Goal: Information Seeking & Learning: Learn about a topic

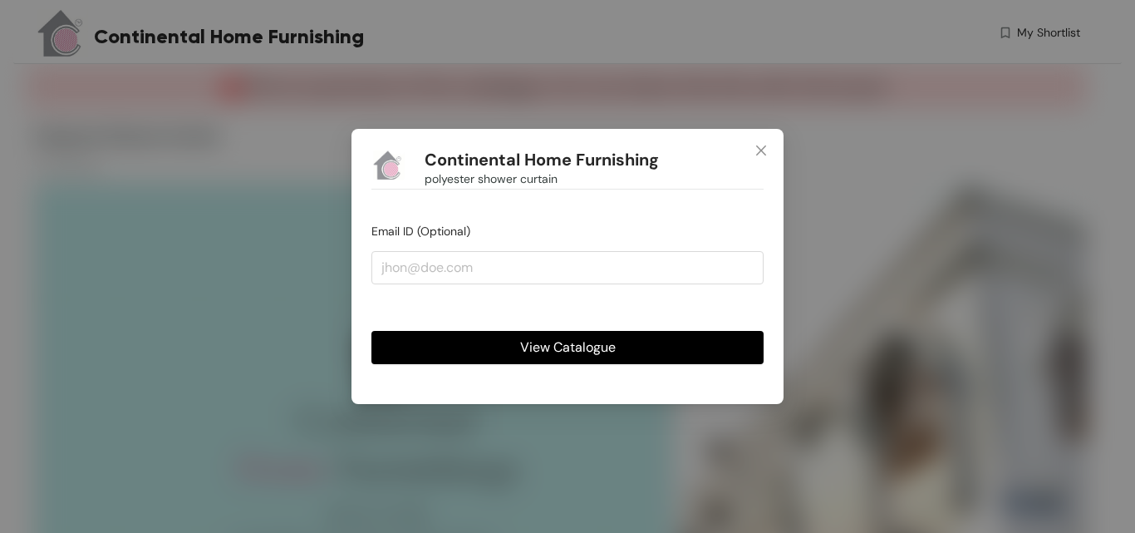
click at [594, 346] on span "View Catalogue" at bounding box center [568, 347] width 96 height 21
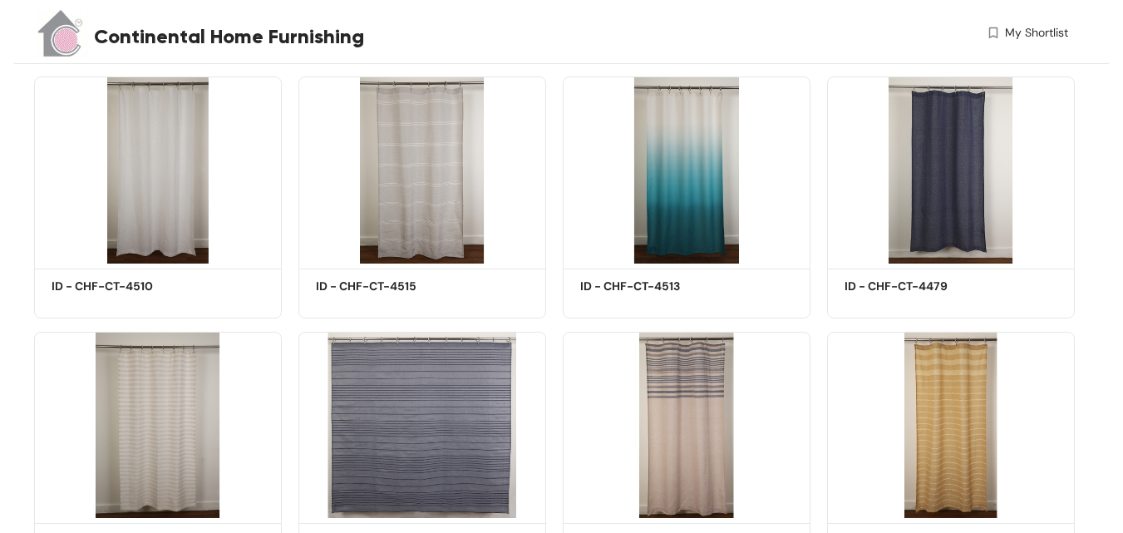
scroll to position [1246, 0]
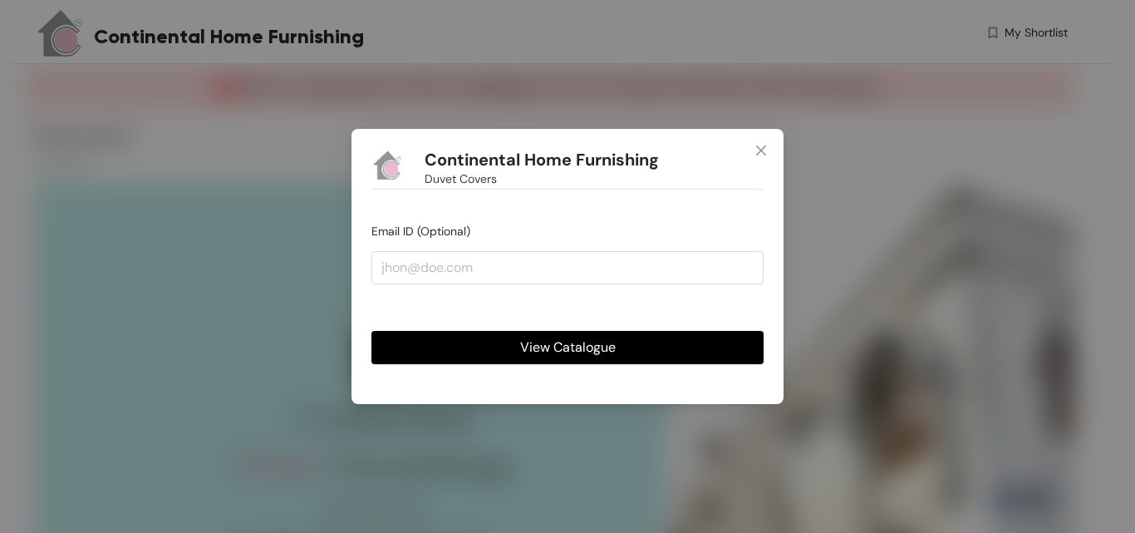
click at [560, 349] on span "View Catalogue" at bounding box center [568, 347] width 96 height 21
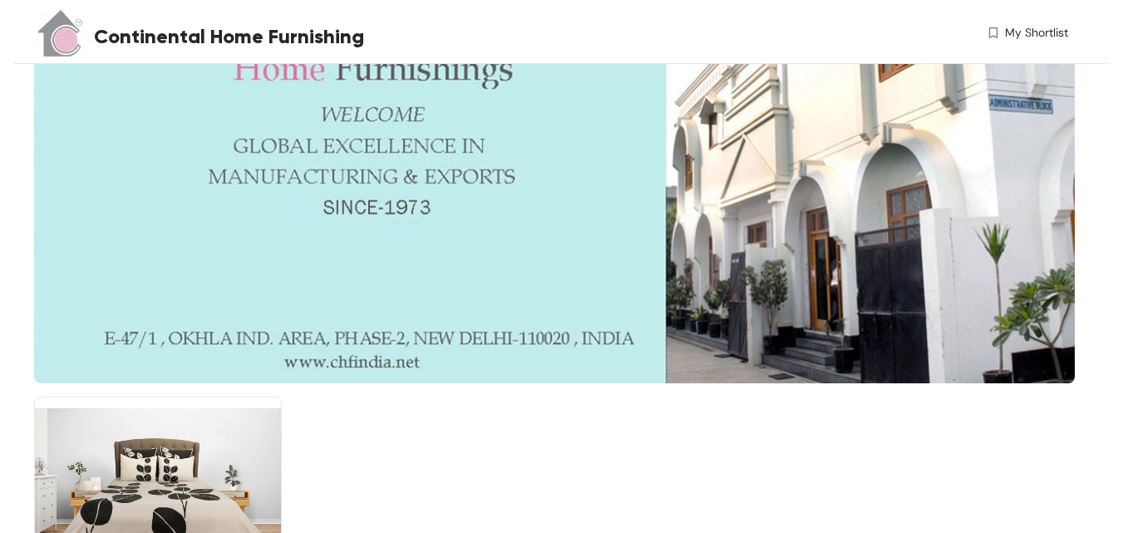
scroll to position [555, 0]
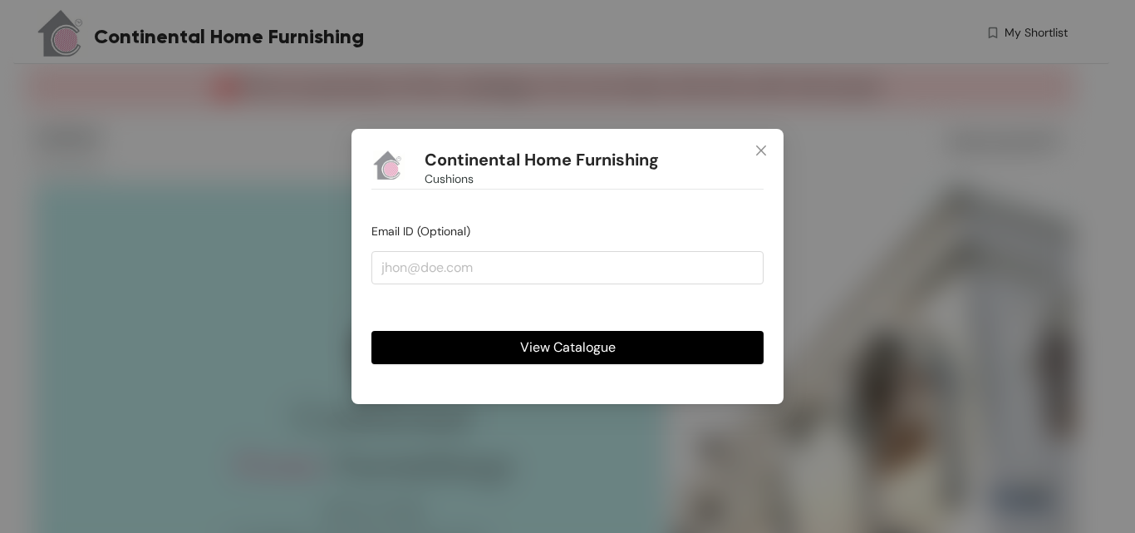
drag, startPoint x: 517, startPoint y: 350, endPoint x: 573, endPoint y: 326, distance: 60.7
click at [518, 350] on button "View Catalogue" at bounding box center [567, 347] width 392 height 33
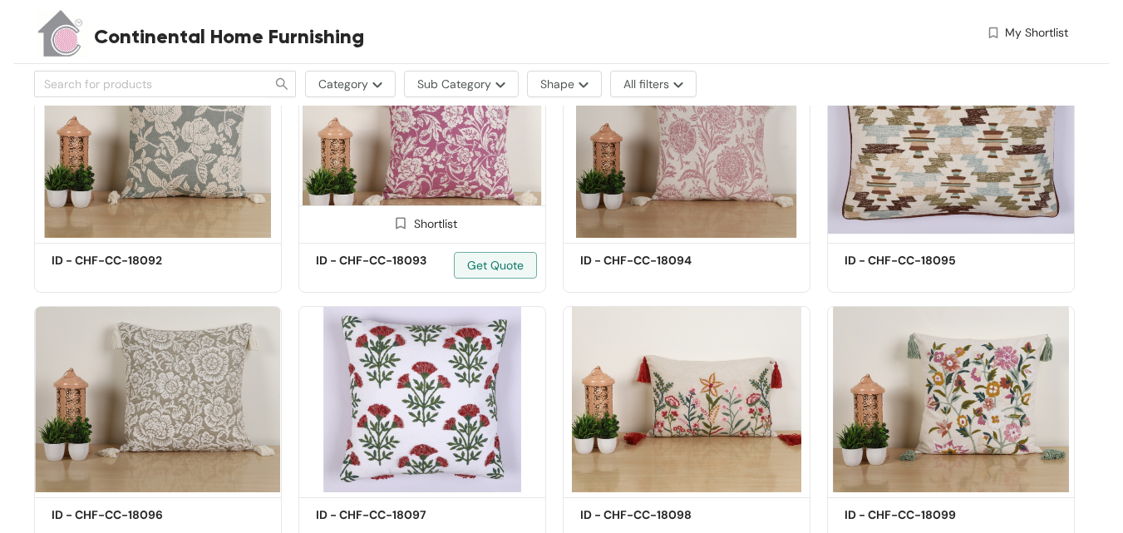
scroll to position [2742, 0]
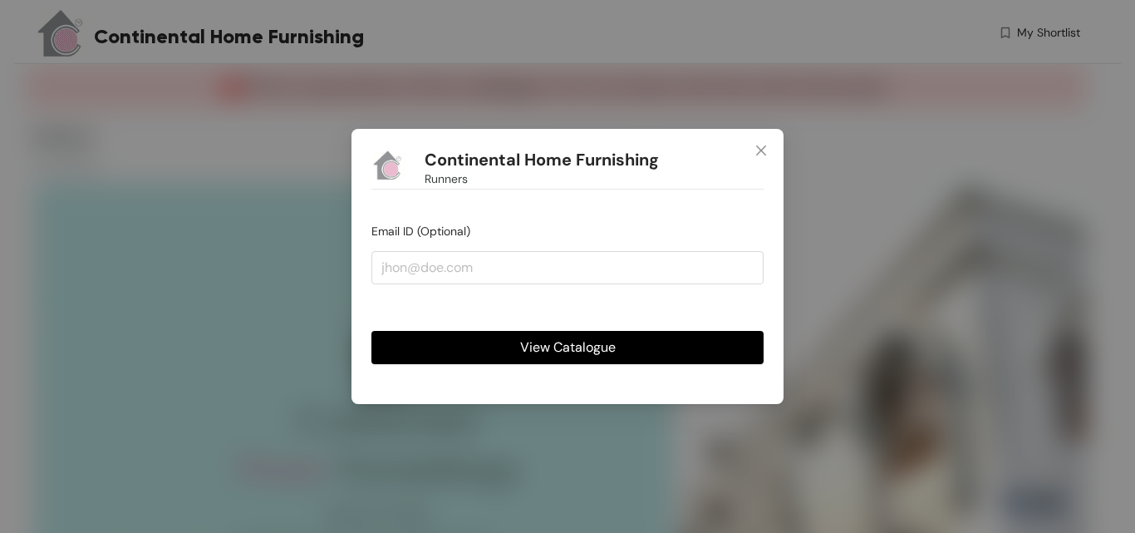
click at [576, 344] on span "View Catalogue" at bounding box center [568, 347] width 96 height 21
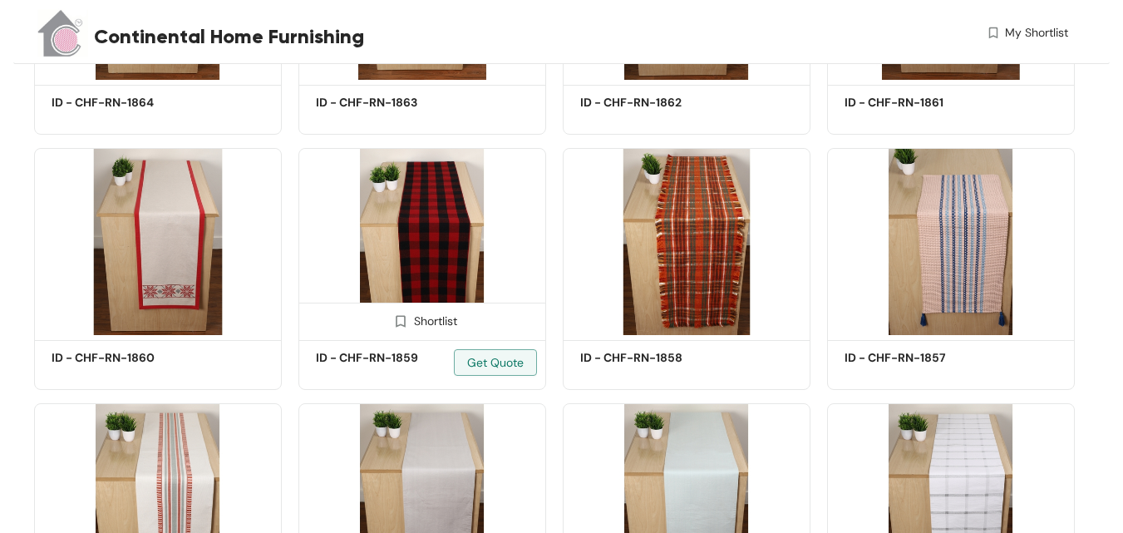
scroll to position [4820, 0]
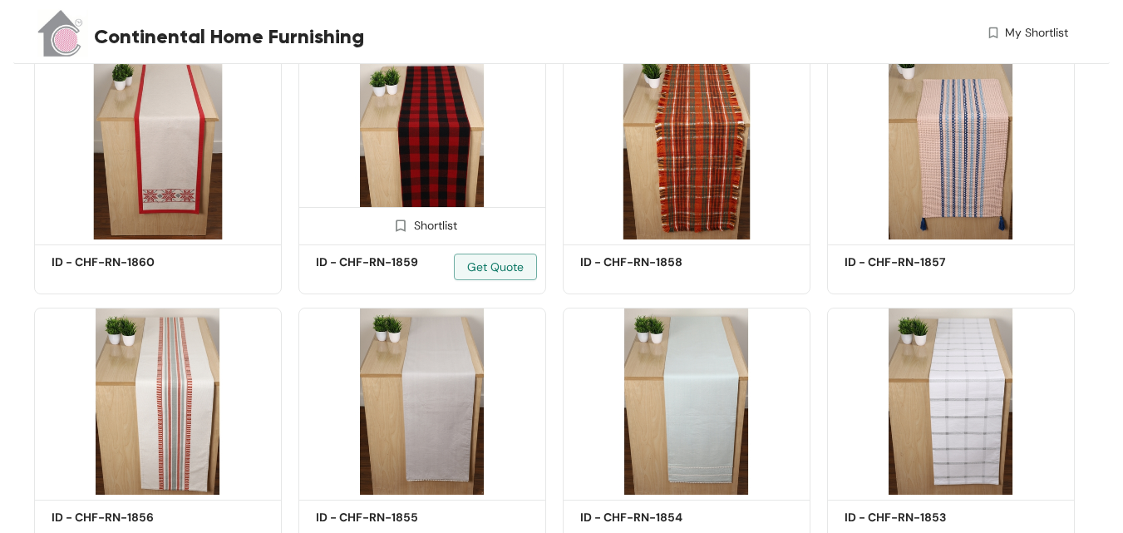
click at [417, 144] on img at bounding box center [422, 145] width 248 height 187
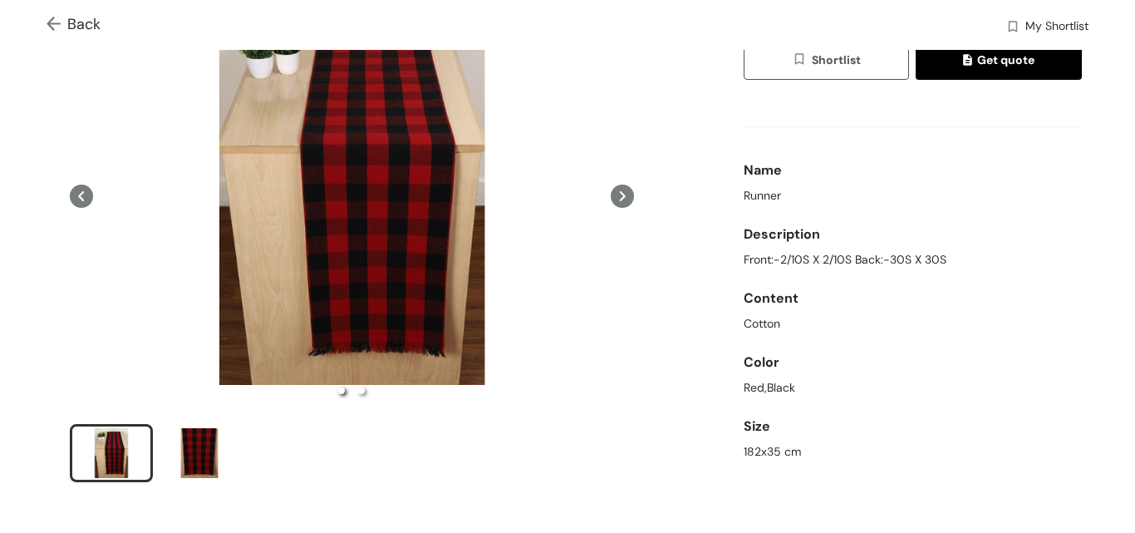
scroll to position [166, 0]
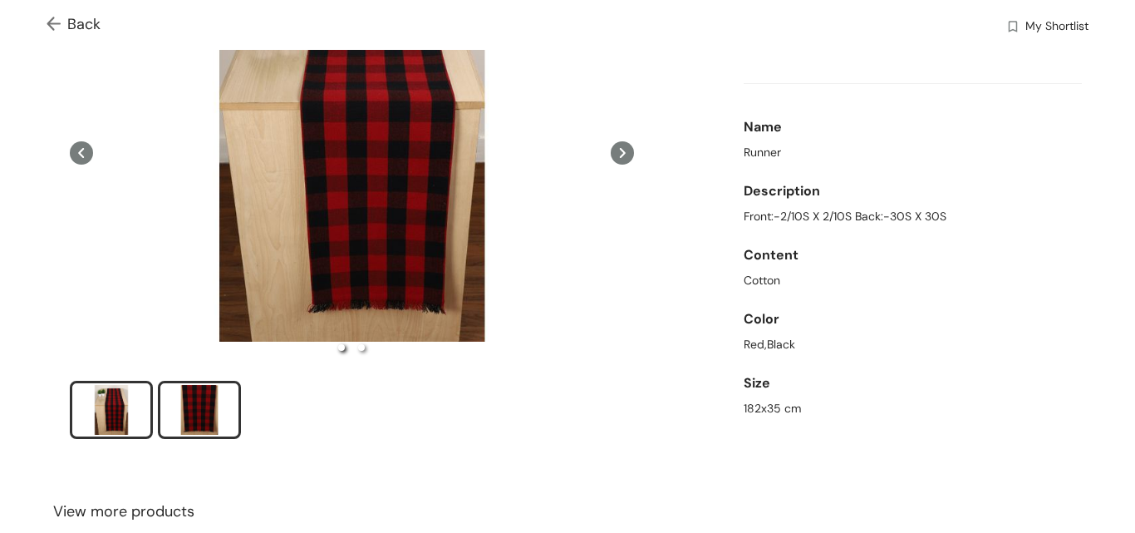
click at [200, 403] on div "slide item 2" at bounding box center [199, 410] width 75 height 50
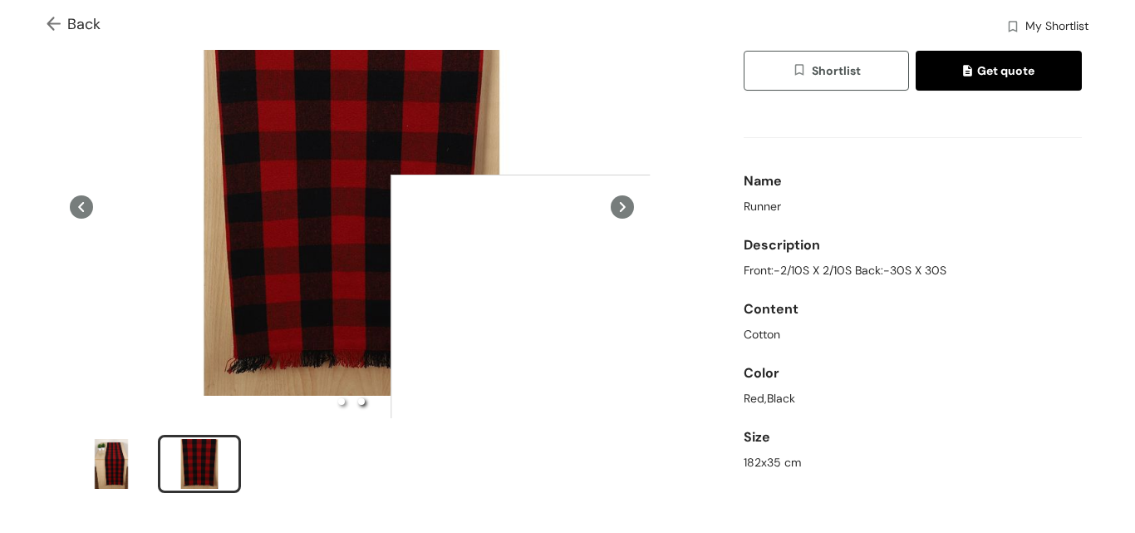
scroll to position [83, 0]
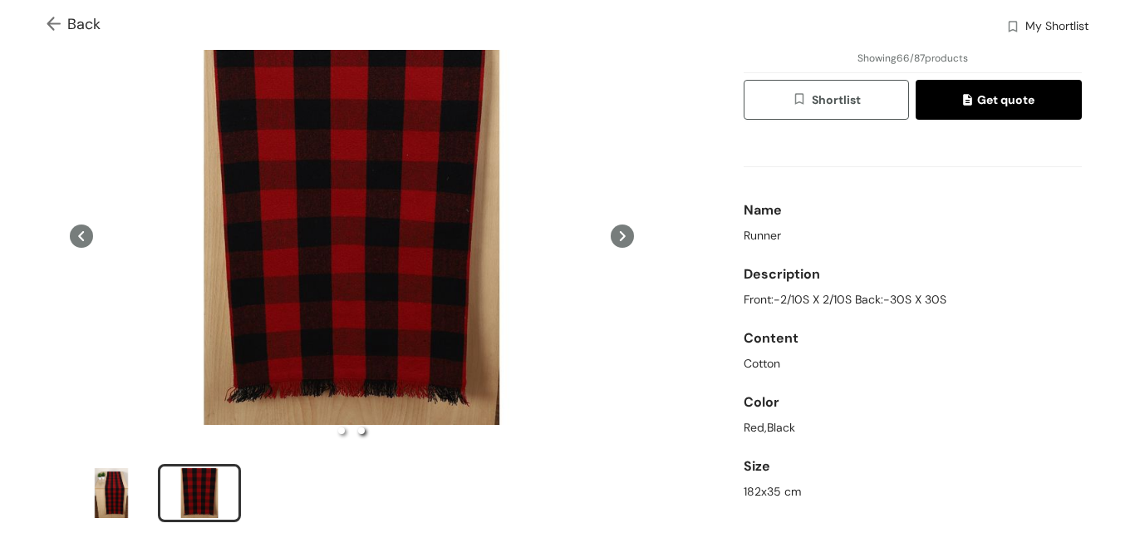
click at [623, 233] on icon at bounding box center [622, 235] width 23 height 23
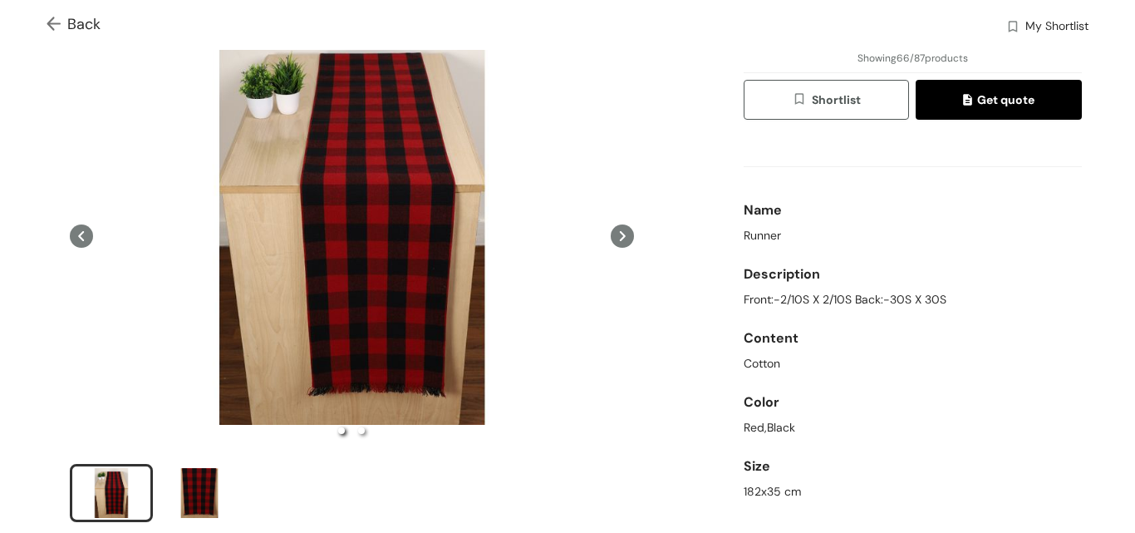
click at [611, 237] on icon at bounding box center [622, 235] width 23 height 23
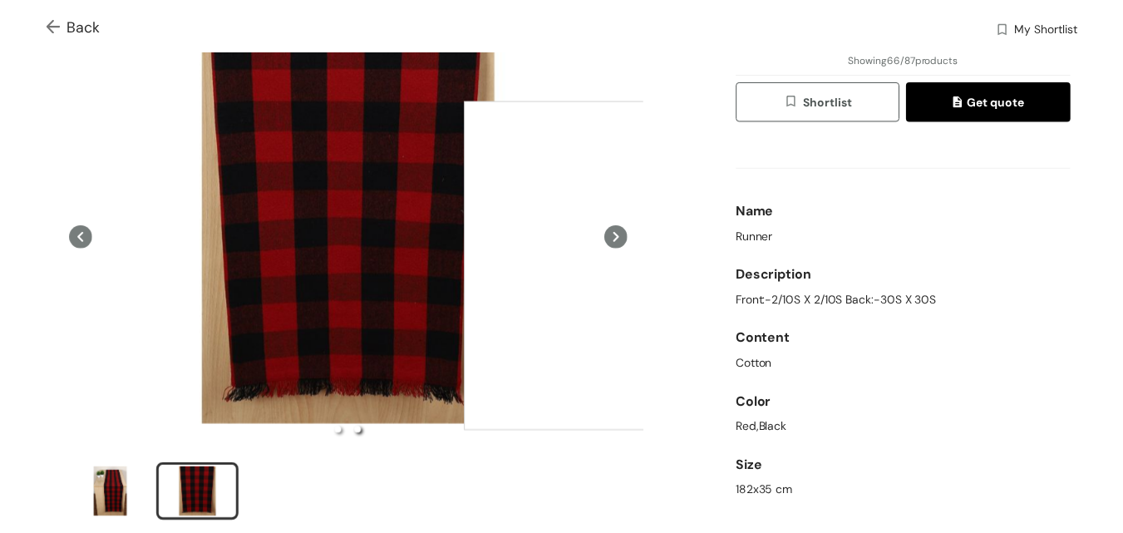
scroll to position [0, 0]
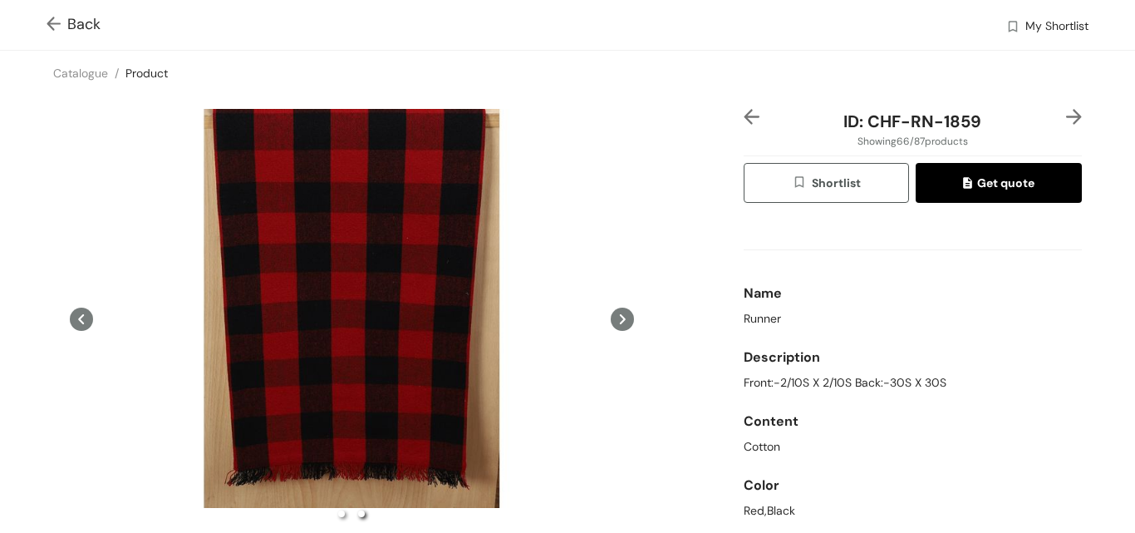
click at [611, 314] on icon at bounding box center [622, 318] width 23 height 23
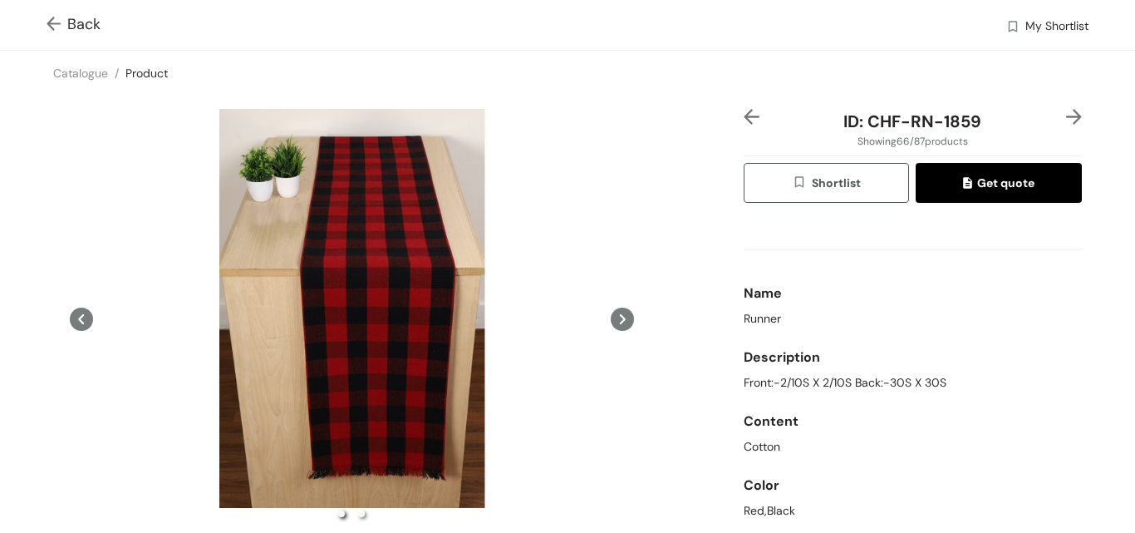
click at [611, 314] on icon at bounding box center [622, 318] width 23 height 23
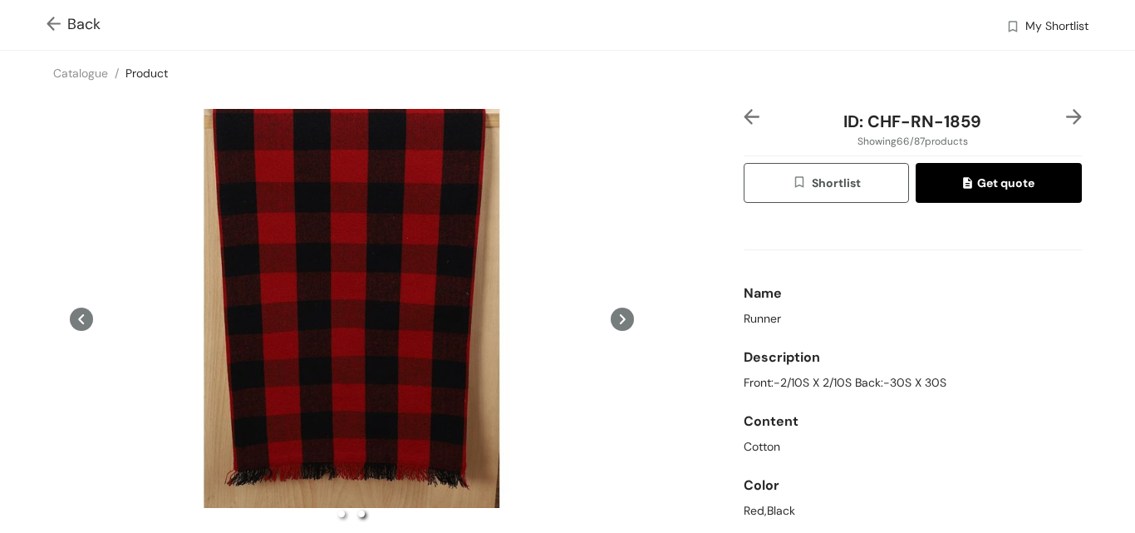
click at [611, 314] on icon at bounding box center [622, 318] width 23 height 23
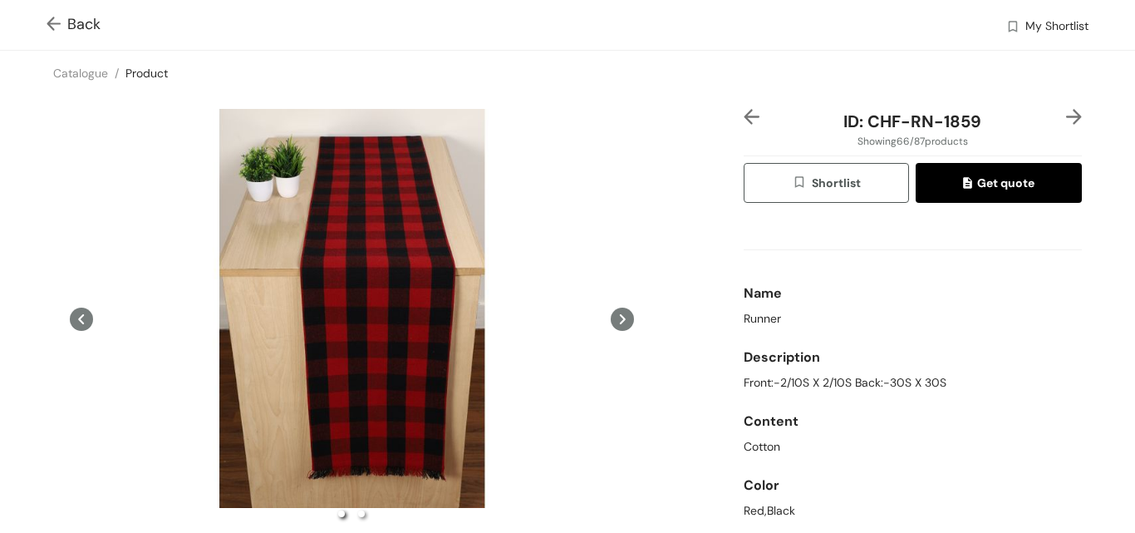
click at [1066, 109] on img at bounding box center [1074, 117] width 16 height 16
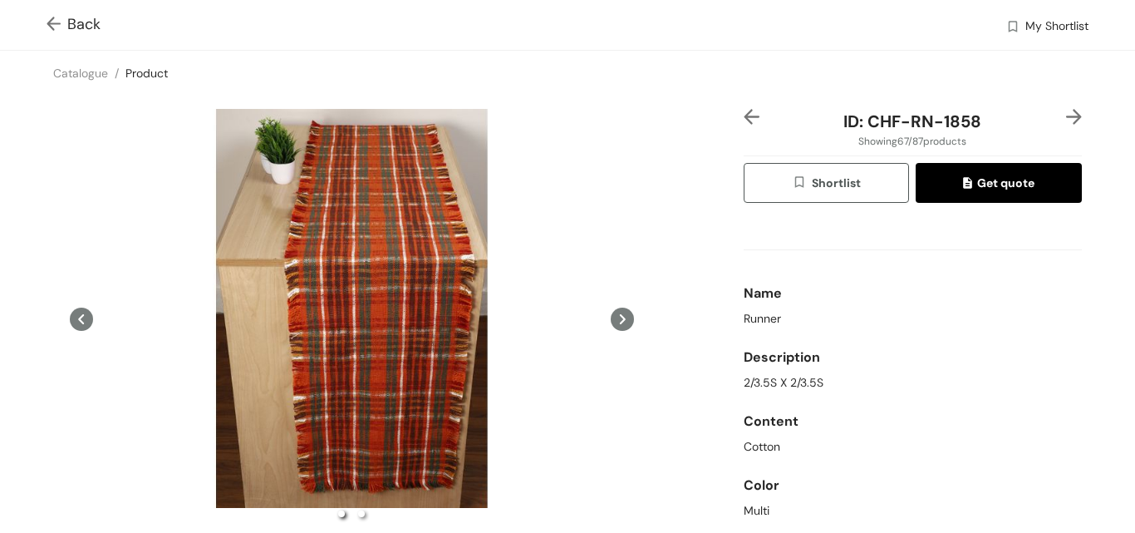
click at [611, 328] on button at bounding box center [622, 319] width 23 height 420
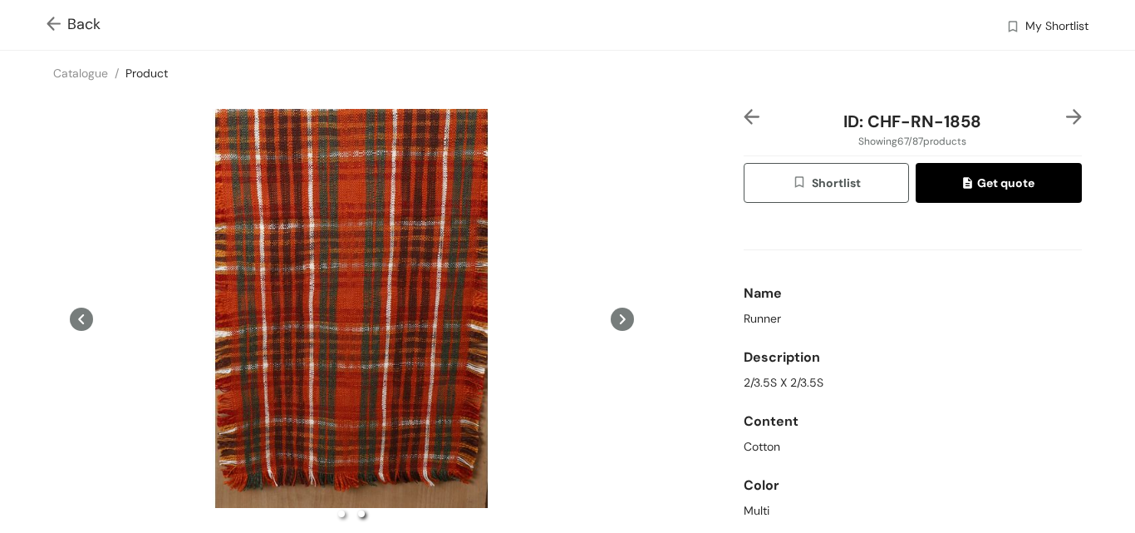
click at [611, 323] on icon at bounding box center [622, 318] width 23 height 23
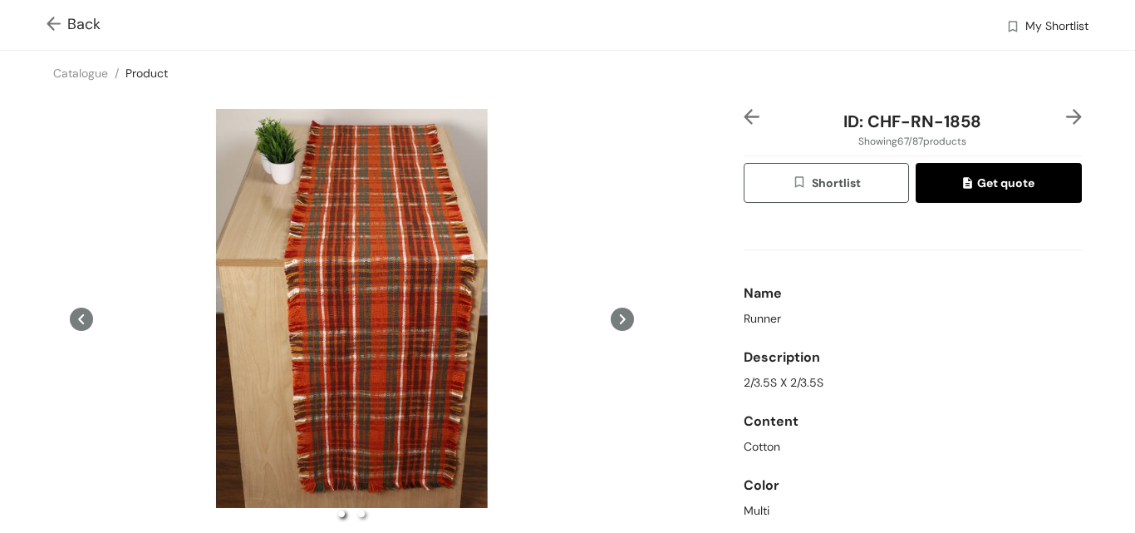
click at [611, 323] on icon at bounding box center [622, 318] width 23 height 23
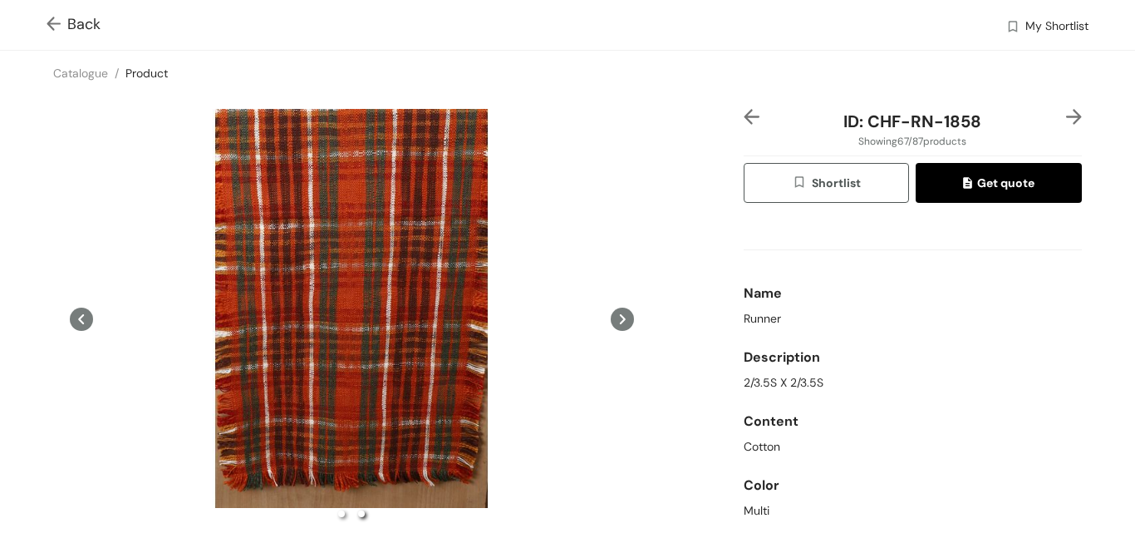
click at [56, 29] on img at bounding box center [57, 25] width 21 height 17
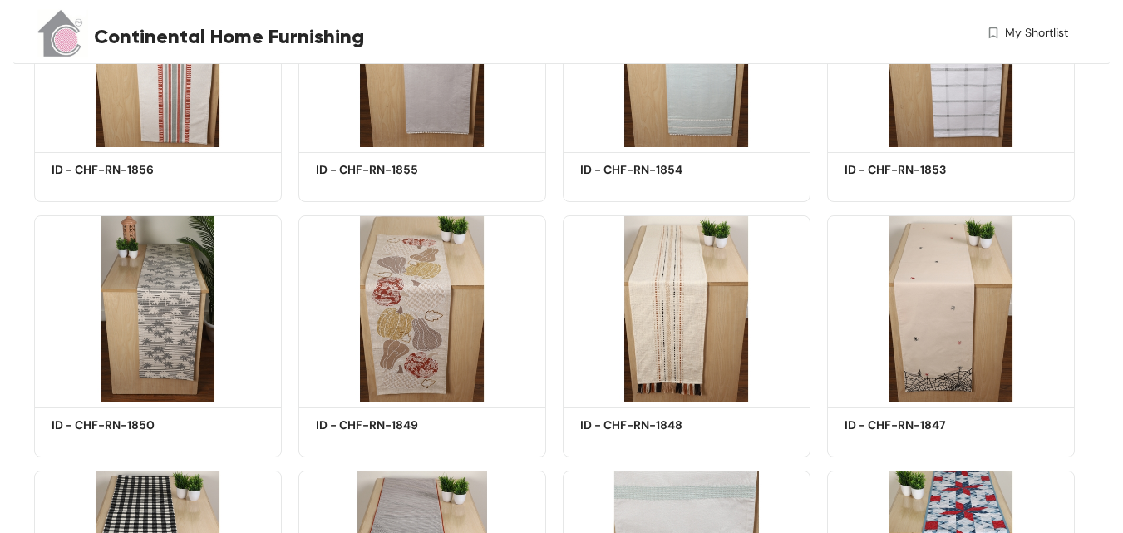
scroll to position [5078, 0]
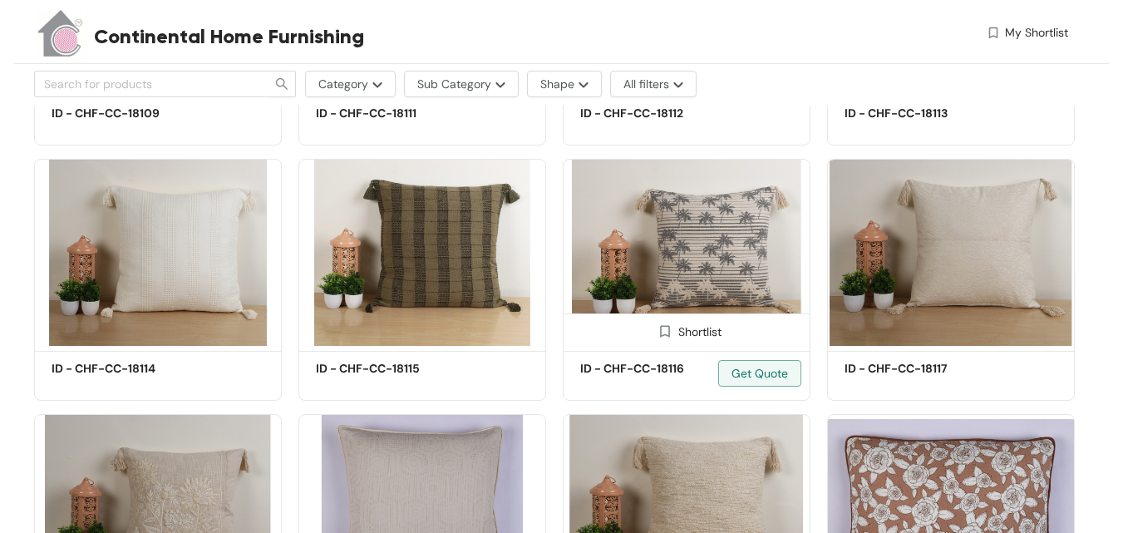
scroll to position [3656, 0]
